Goal: Information Seeking & Learning: Learn about a topic

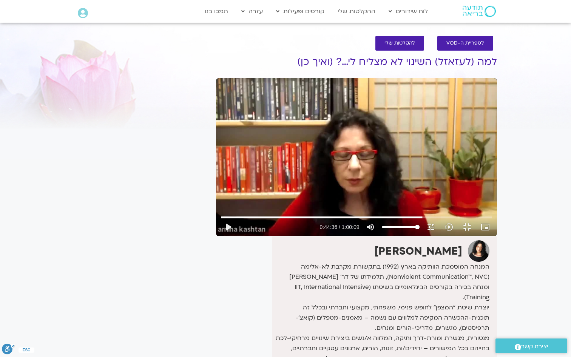
drag, startPoint x: 282, startPoint y: 320, endPoint x: 277, endPoint y: 238, distance: 82.0
click at [277, 236] on div "Skip Ad 55:15 play_arrow 0:44:36 / 1:00:09 volume_up Mute tune Resolution Auto …" at bounding box center [356, 157] width 281 height 158
click at [277, 236] on div "Skip Ad 55:15 pause 0:44:36 / 1:00:09 volume_up Mute tune Resolution Auto 480p …" at bounding box center [356, 157] width 281 height 158
click at [297, 193] on div "Skip Ad 55:15 play_arrow 0:44:36 / 1:00:09 volume_up Mute tune Resolution Auto …" at bounding box center [356, 157] width 281 height 158
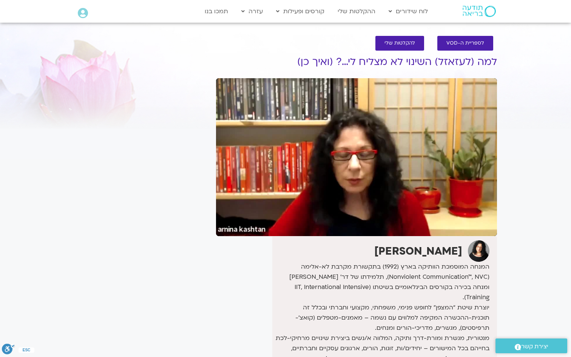
drag, startPoint x: 297, startPoint y: 193, endPoint x: 305, endPoint y: 193, distance: 7.5
click at [301, 193] on div "Skip Ad 55:15 pause 0:44:38 / 1:00:09 volume_up Mute tune Resolution Auto 480p …" at bounding box center [356, 157] width 281 height 158
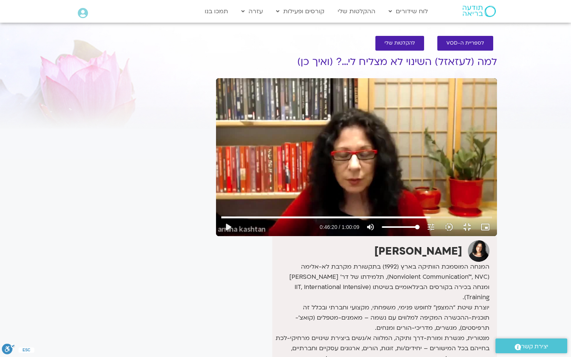
click at [296, 173] on div "Skip Ad 55:15 play_arrow 0:46:20 / 1:00:09 volume_up Mute tune Resolution Auto …" at bounding box center [356, 157] width 281 height 158
click at [291, 140] on div "Skip Ad 55:15 pause 0:47:17 / 1:00:09 volume_up Mute tune Resolution Auto 480p …" at bounding box center [356, 157] width 281 height 158
click at [287, 151] on div "Skip Ad 55:15 play_arrow 0:47:17 / 1:00:09 volume_up Mute tune Resolution Auto …" at bounding box center [356, 157] width 281 height 158
click at [368, 88] on div "Skip Ad 55:15 pause 0:47:22 / 1:00:09 volume_up Mute tune Resolution Auto 480p …" at bounding box center [356, 157] width 281 height 158
click at [274, 193] on div "Skip Ad 55:15 play_arrow 0:47:22 / 1:00:09 volume_up Mute tune Resolution Auto …" at bounding box center [356, 157] width 281 height 158
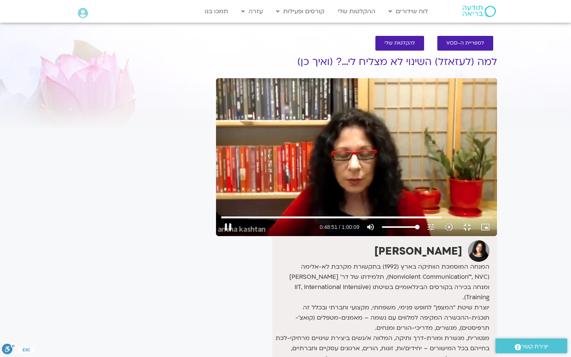
click at [251, 157] on div "Skip Ad 55:15 pause 0:48:51 / 1:00:09 volume_up Mute tune Resolution Auto 480p …" at bounding box center [356, 157] width 281 height 158
click at [216, 146] on div "Skip Ad 55:15 play_arrow 0:48:51 / 1:00:09 volume_up Mute tune Resolution Auto …" at bounding box center [356, 157] width 281 height 158
click at [476, 236] on button "fullscreen_exit" at bounding box center [467, 227] width 18 height 18
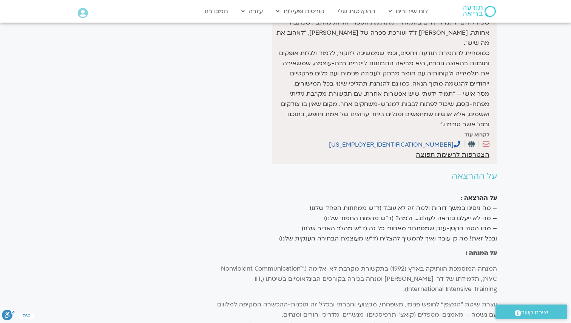
scroll to position [346, 0]
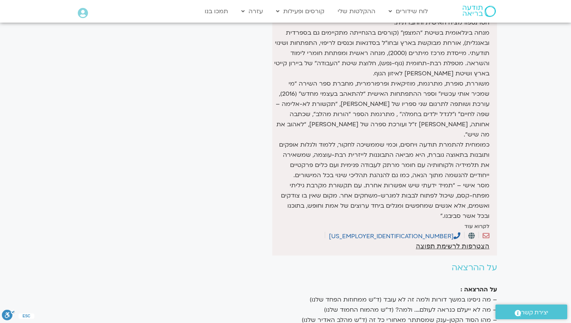
type input "3400.283052"
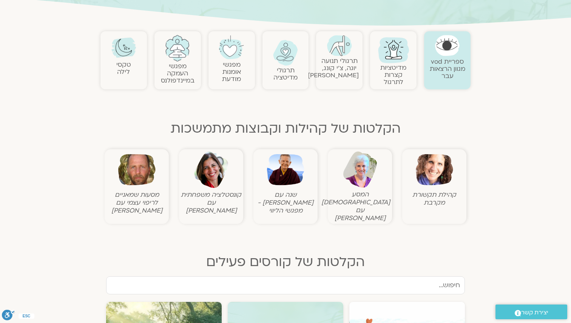
click at [438, 280] on input "text" at bounding box center [285, 286] width 358 height 18
type input "n"
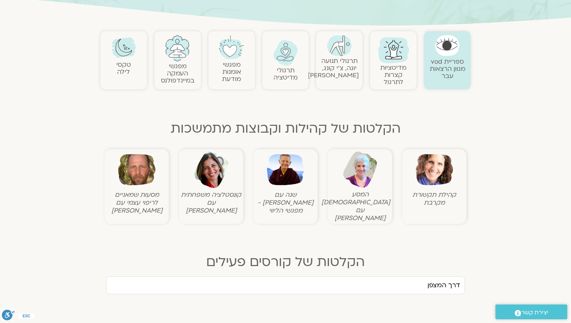
type input "דרך המצפן"
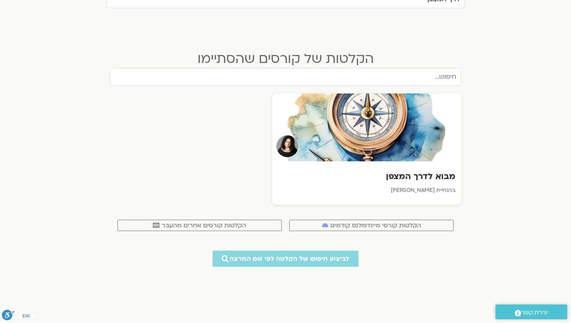
scroll to position [428, 0]
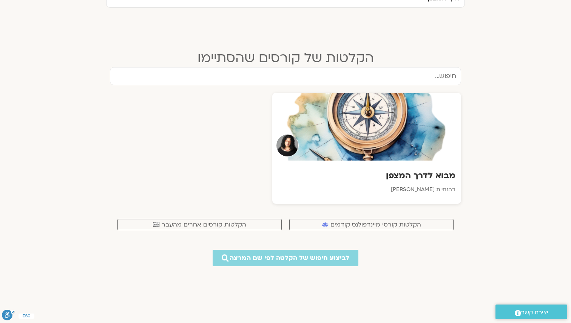
click at [444, 245] on div "לביצוע חיפוש של הקלטה לפי שם המרצה" at bounding box center [285, 259] width 338 height 28
click at [410, 186] on p "בהנחיית [PERSON_NAME]" at bounding box center [366, 190] width 179 height 9
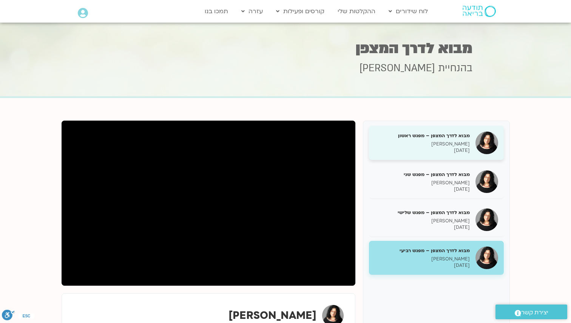
click at [421, 142] on p "[PERSON_NAME]" at bounding box center [421, 144] width 95 height 6
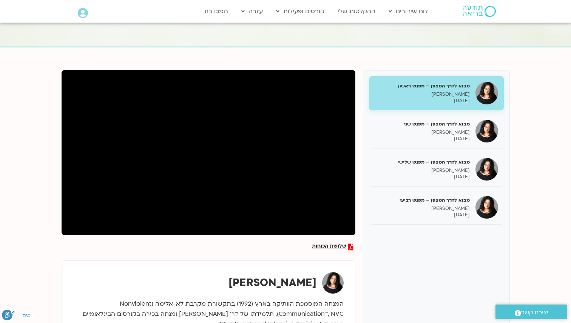
scroll to position [53, 0]
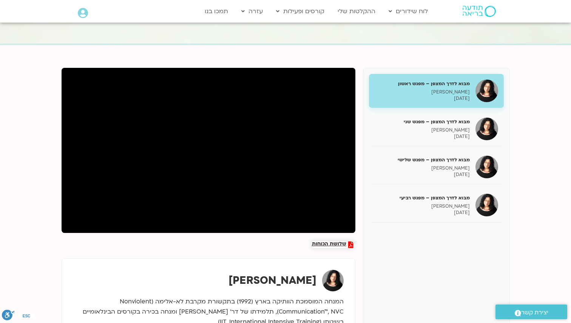
click at [333, 243] on span "שלושת הכוחות" at bounding box center [329, 245] width 34 height 7
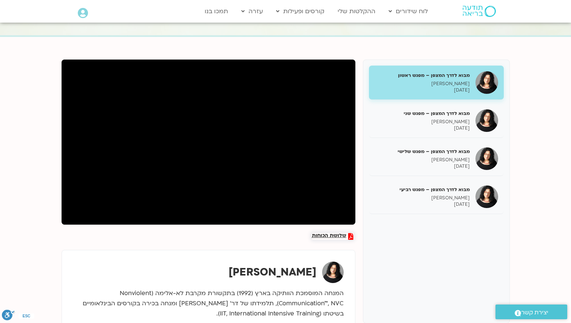
scroll to position [61, 0]
